Goal: Information Seeking & Learning: Understand process/instructions

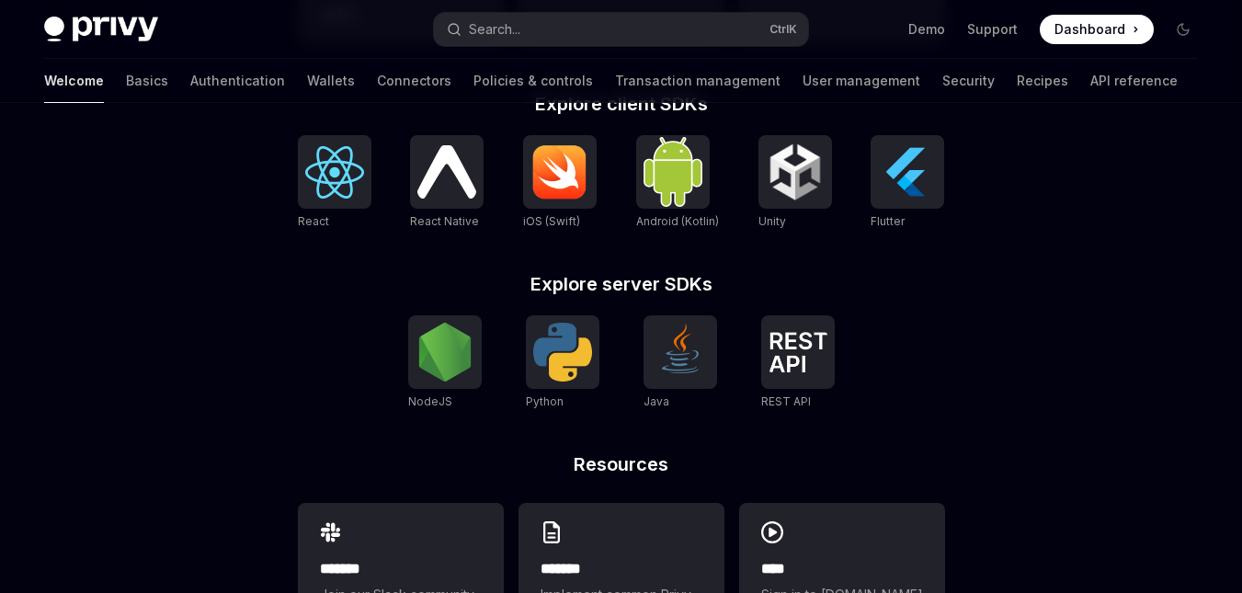
scroll to position [821, 0]
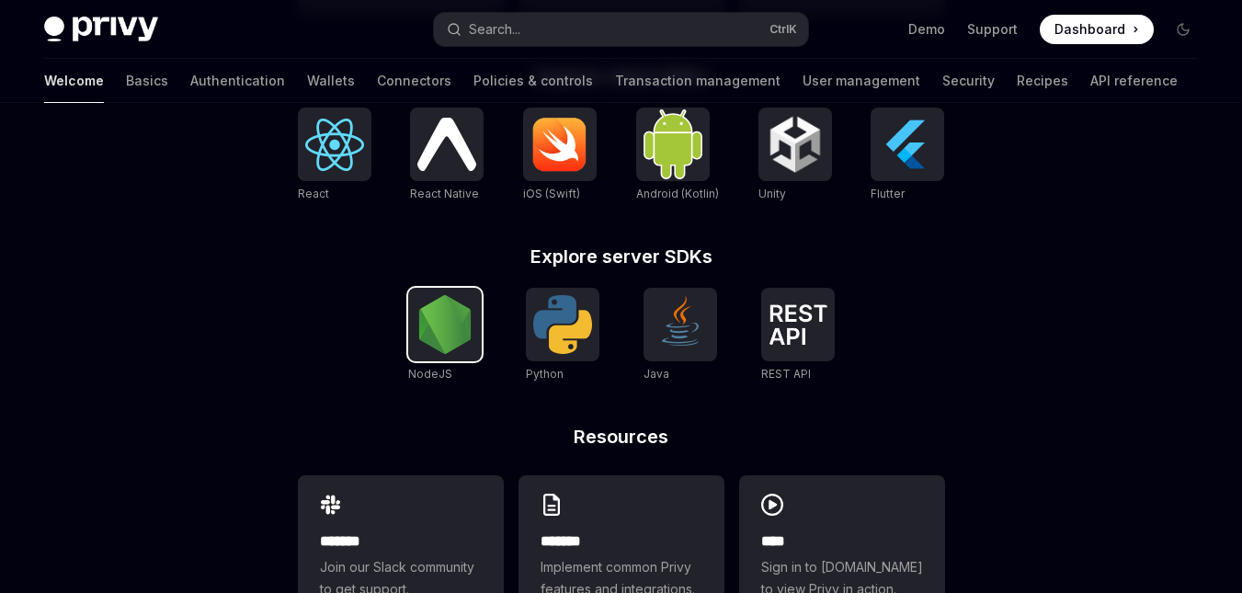
click at [443, 354] on img at bounding box center [445, 324] width 59 height 59
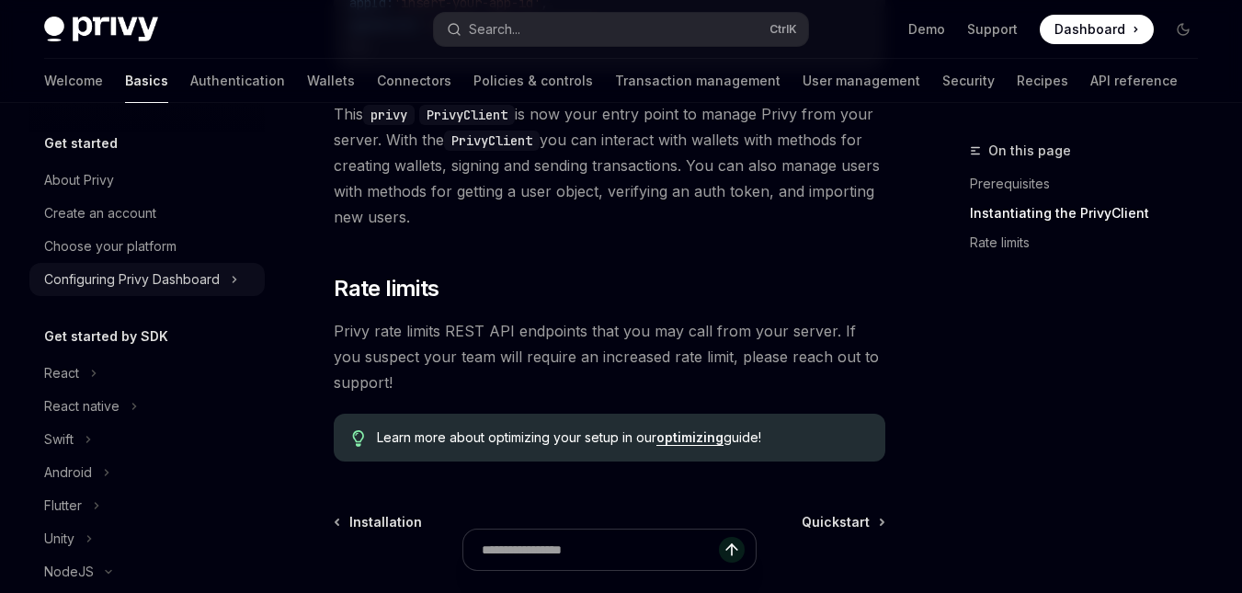
click at [234, 277] on icon at bounding box center [235, 280] width 3 height 6
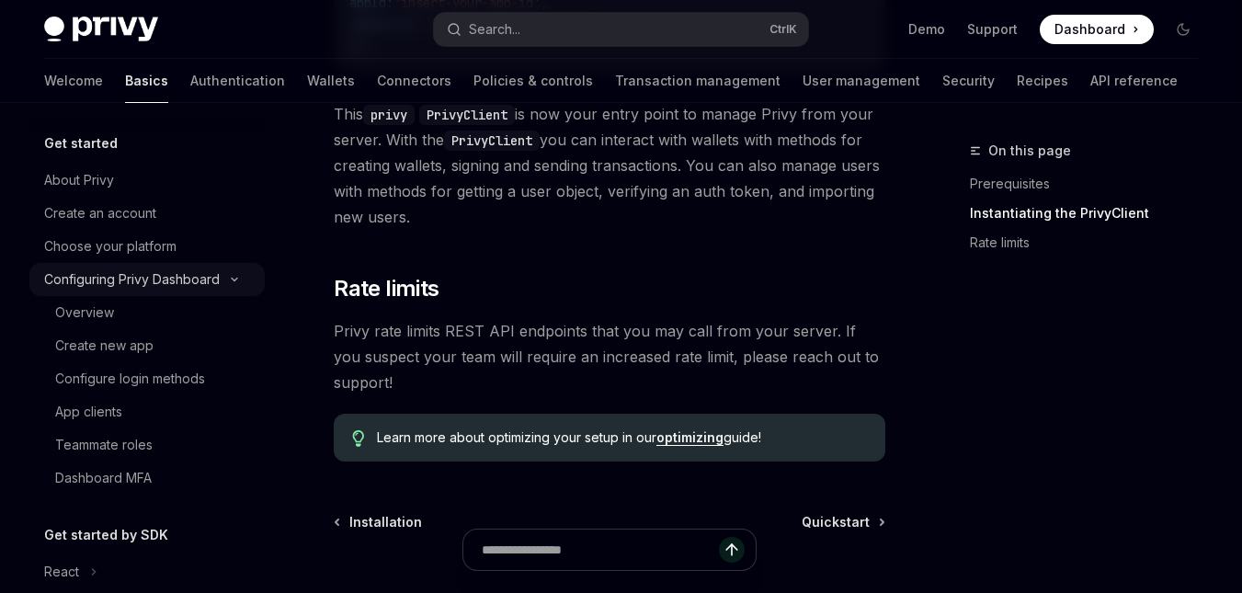
type textarea "*"
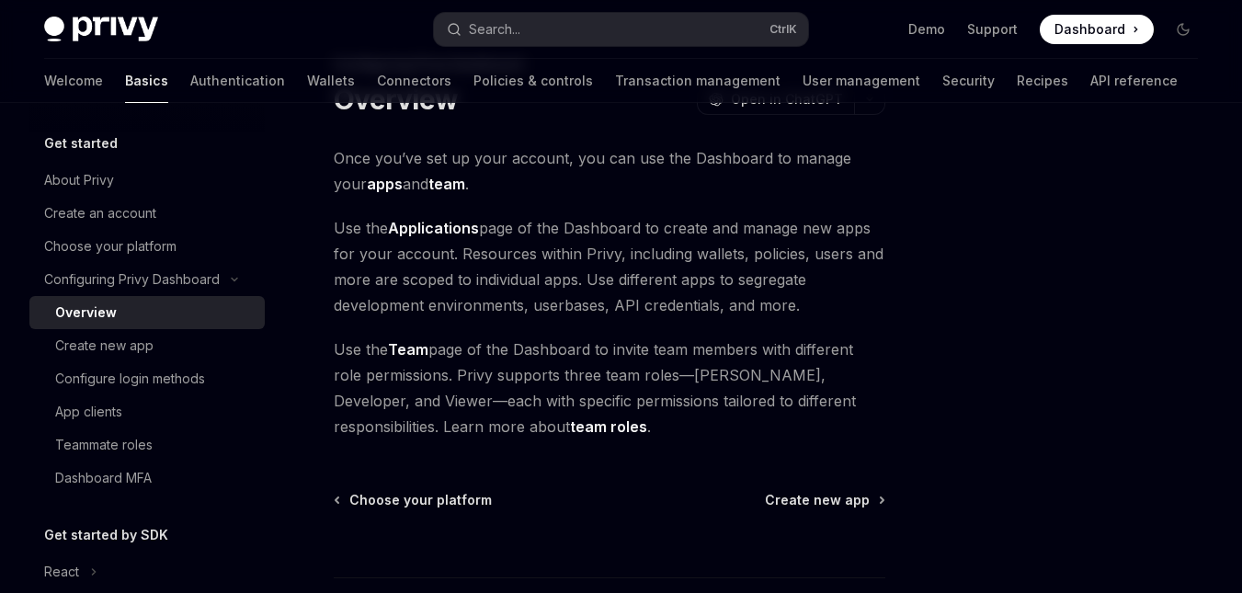
scroll to position [92, 0]
